Goal: Find specific page/section: Find specific page/section

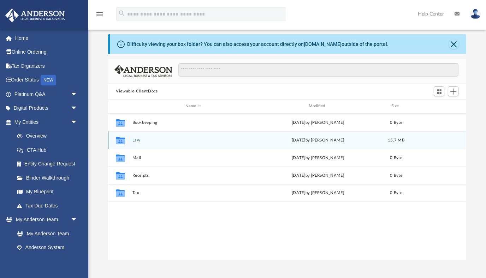
scroll to position [160, 358]
click at [137, 139] on button "Law" at bounding box center [193, 140] width 122 height 5
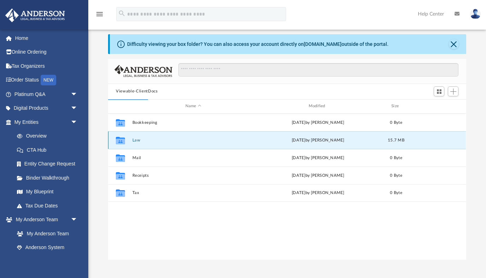
click at [135, 139] on button "Law" at bounding box center [193, 140] width 122 height 5
drag, startPoint x: 453, startPoint y: 44, endPoint x: 309, endPoint y: 35, distance: 145.1
click at [453, 44] on button "Close" at bounding box center [454, 44] width 10 height 10
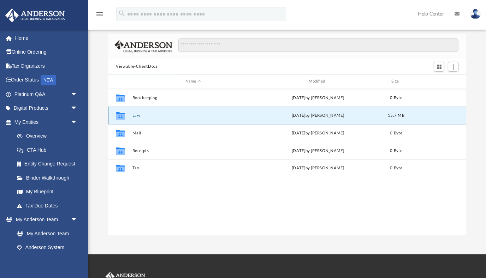
click at [141, 116] on button "Law" at bounding box center [193, 115] width 122 height 5
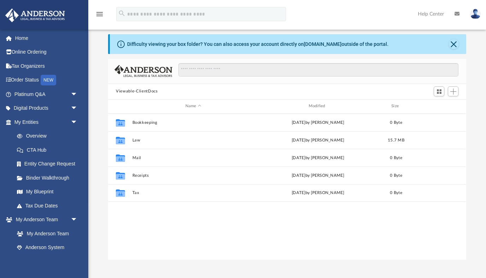
scroll to position [160, 358]
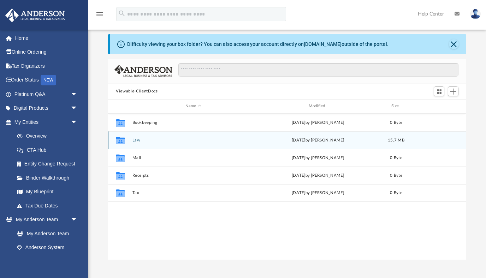
click at [138, 140] on button "Law" at bounding box center [193, 140] width 122 height 5
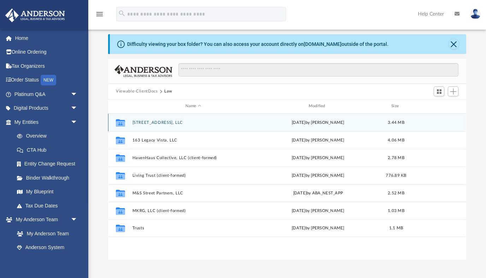
click at [163, 122] on button "[STREET_ADDRESS], LLC" at bounding box center [193, 122] width 122 height 5
